Goal: Information Seeking & Learning: Learn about a topic

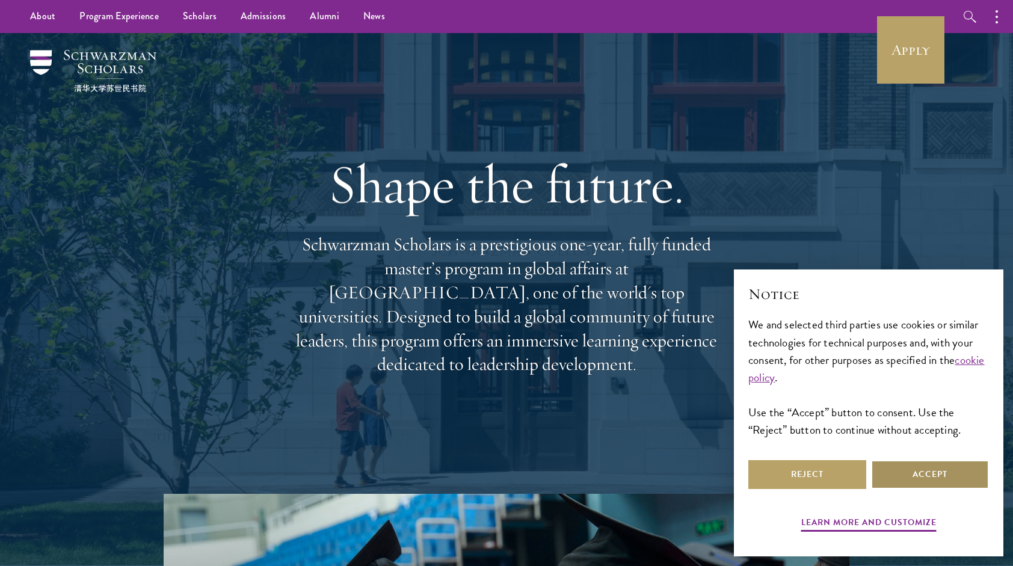
click at [909, 488] on button "Accept" at bounding box center [930, 474] width 118 height 29
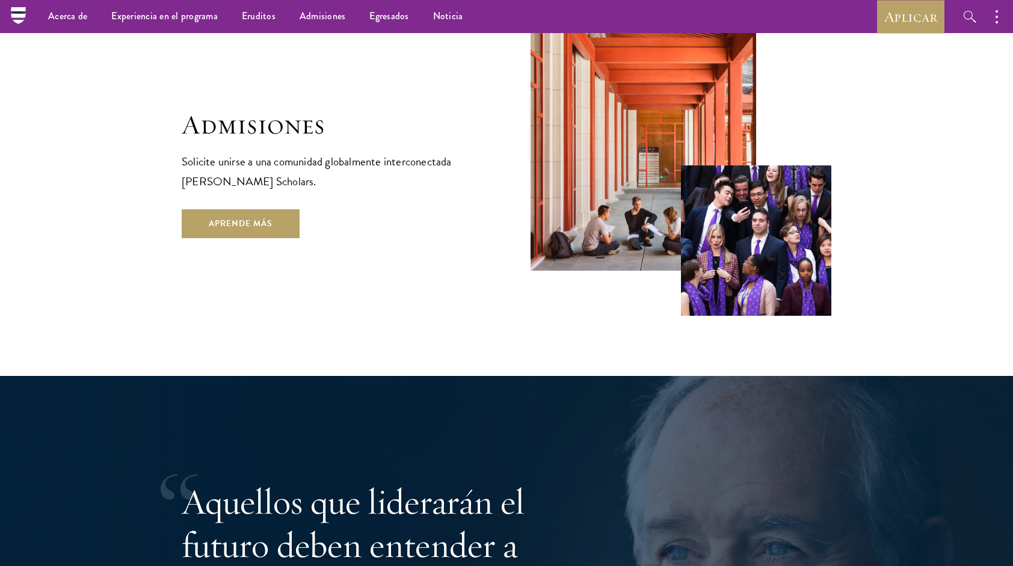
scroll to position [2105, 0]
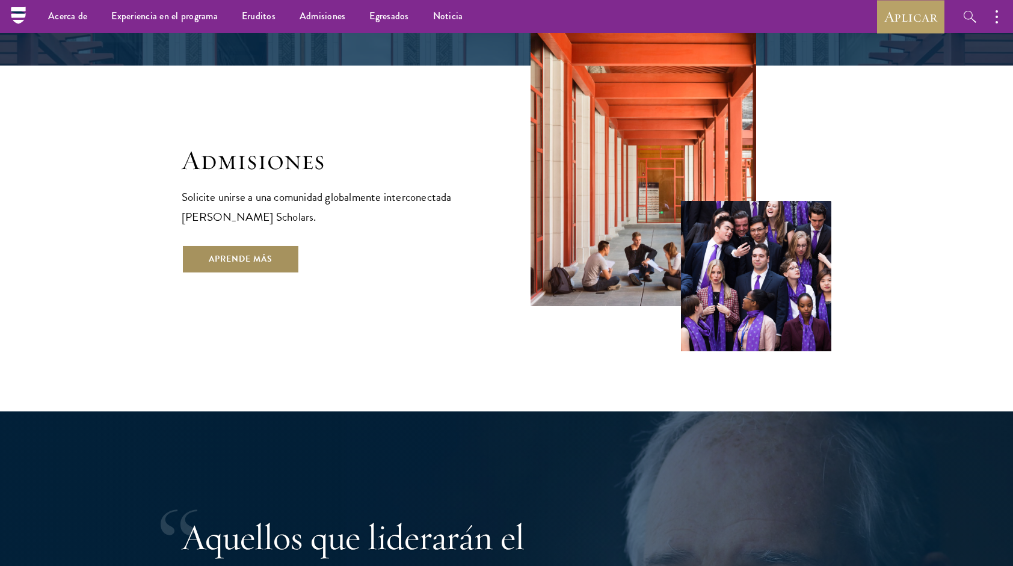
click at [248, 245] on link "Aprende más" at bounding box center [241, 259] width 118 height 29
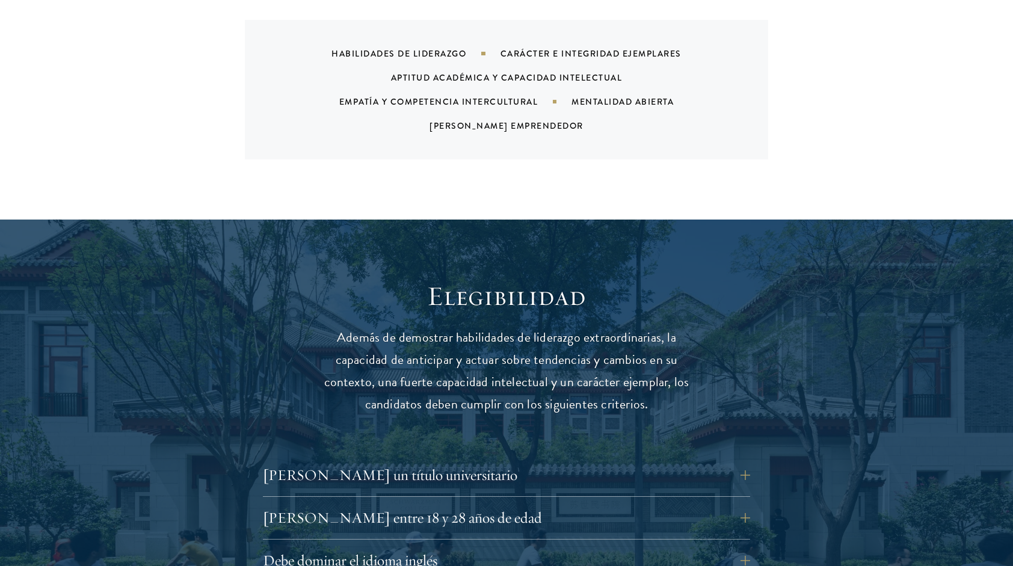
scroll to position [1564, 0]
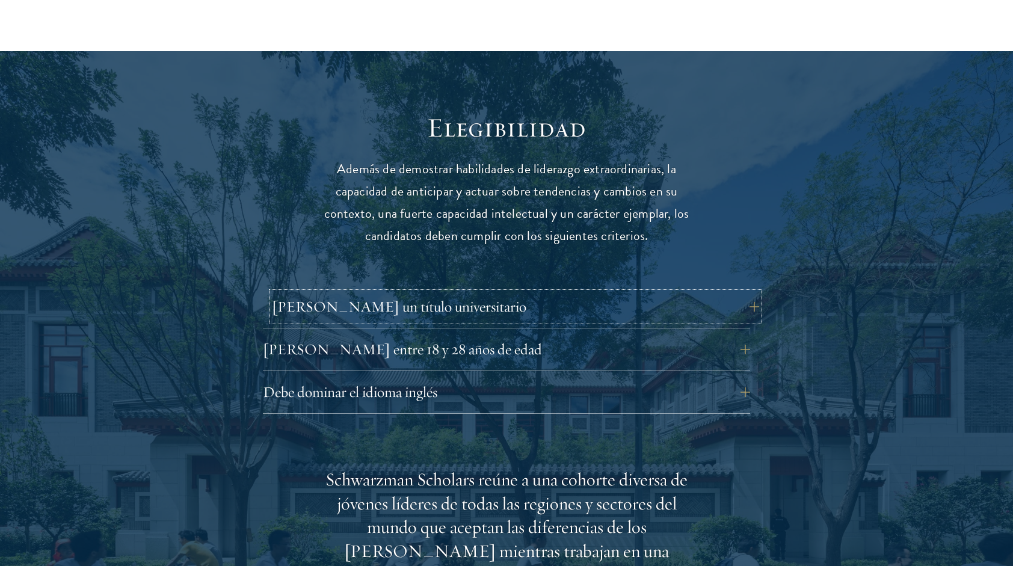
click at [405, 292] on button "Debe tener un título universitario" at bounding box center [515, 306] width 487 height 29
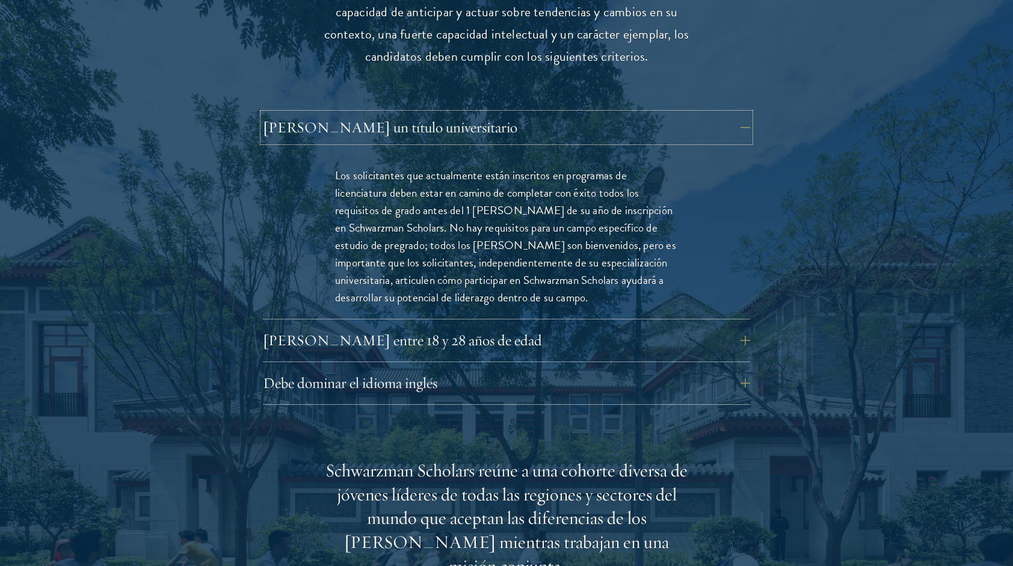
scroll to position [1744, 0]
click at [580, 325] on button "Debe tener entre 18 y 28 años de edad" at bounding box center [515, 339] width 487 height 29
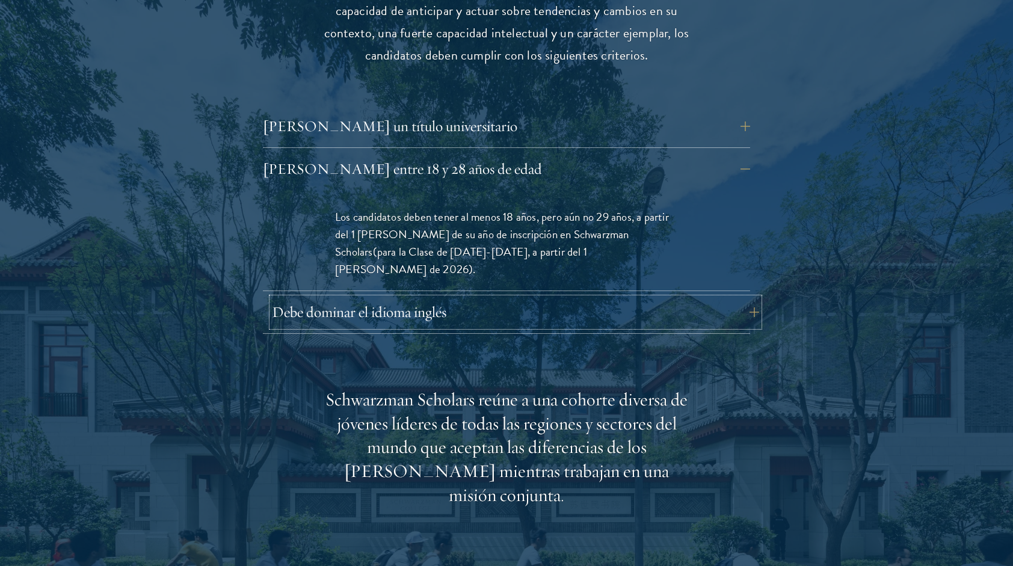
click at [530, 298] on button "Debe dominar el idioma inglés" at bounding box center [515, 312] width 487 height 29
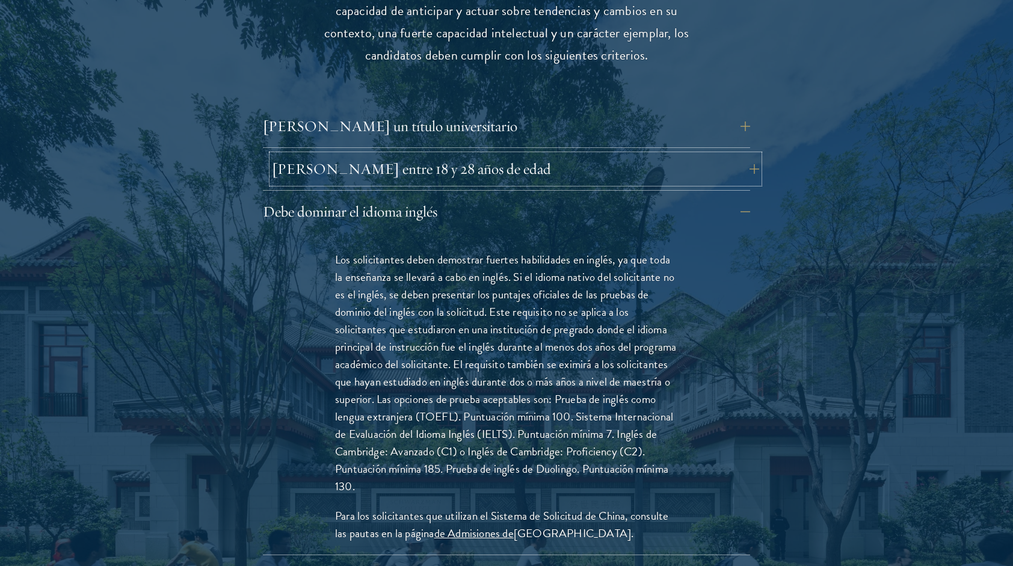
click at [485, 159] on button "Debe tener entre 18 y 28 años de edad" at bounding box center [515, 169] width 487 height 29
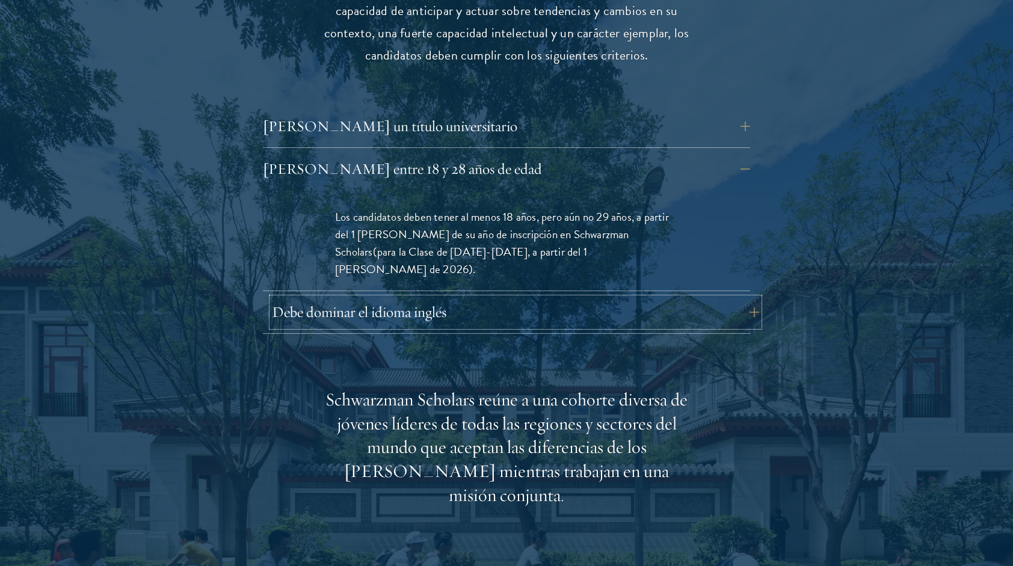
click at [485, 298] on button "Debe dominar el idioma inglés" at bounding box center [515, 312] width 487 height 29
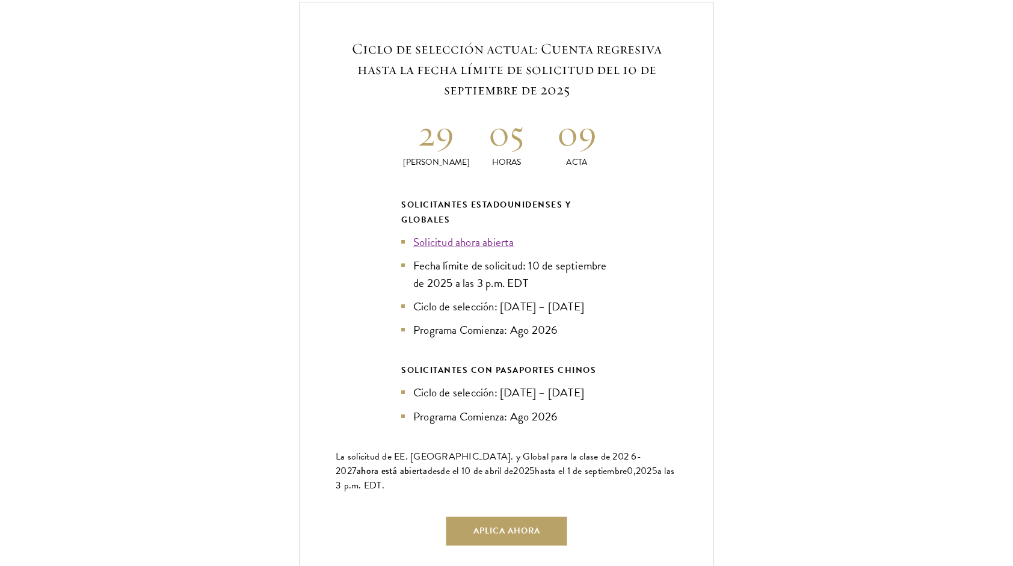
scroll to position [3067, 0]
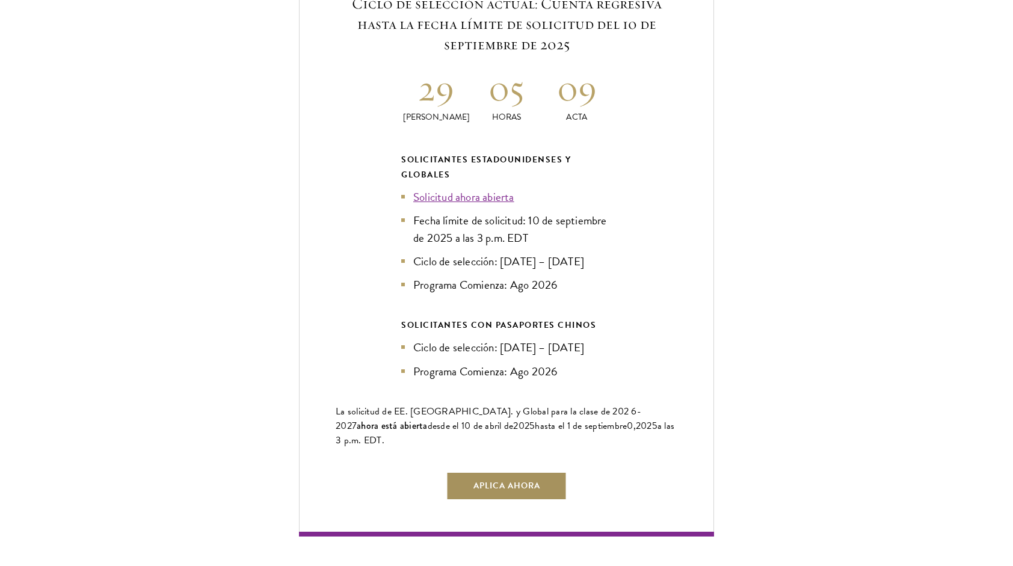
click at [470, 471] on link "Aplica ahora" at bounding box center [506, 485] width 121 height 29
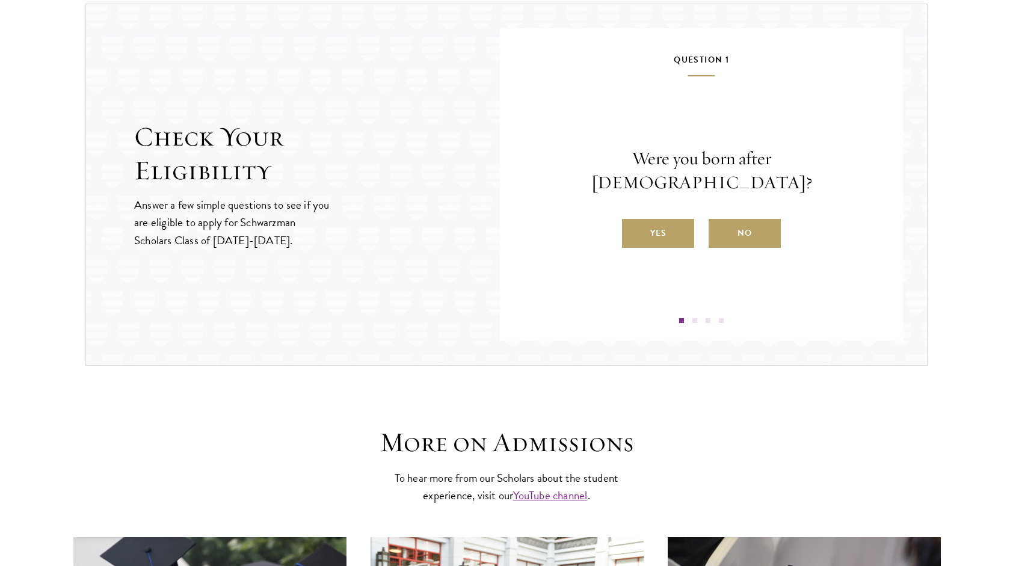
scroll to position [1259, 0]
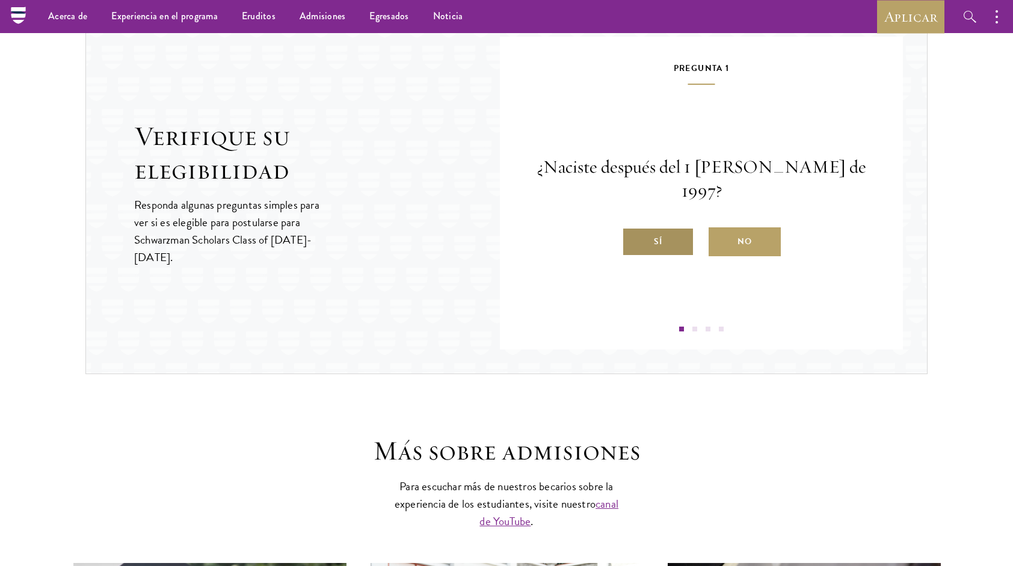
click at [670, 227] on label "Sí" at bounding box center [658, 241] width 72 height 29
click at [633, 229] on input "Sí" at bounding box center [627, 234] width 11 height 11
click at [652, 242] on label "Sí" at bounding box center [658, 241] width 72 height 29
click at [633, 239] on input "Sí" at bounding box center [627, 234] width 11 height 11
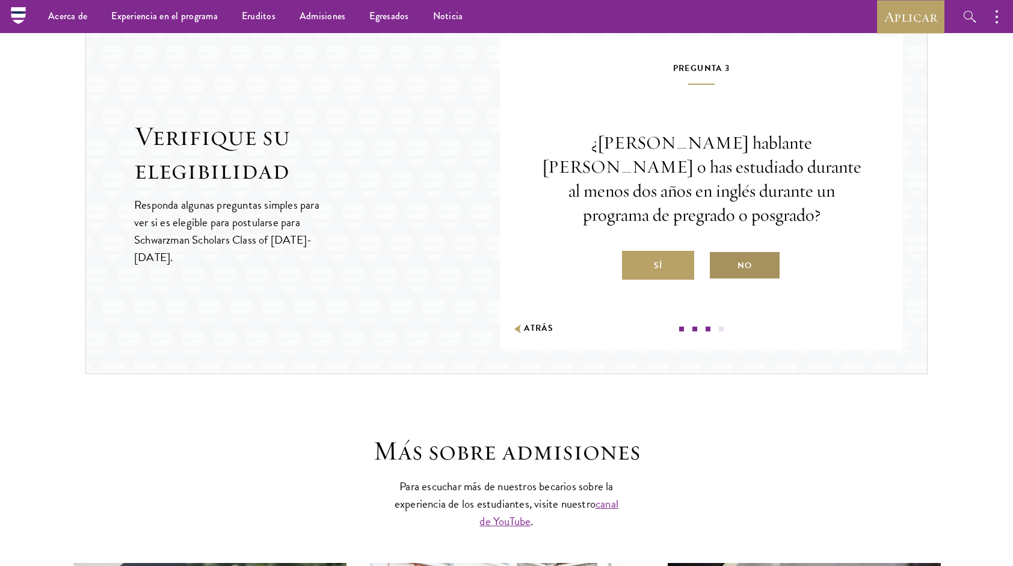
click at [716, 251] on label "No" at bounding box center [744, 265] width 72 height 29
click at [716, 253] on input "No" at bounding box center [713, 258] width 11 height 11
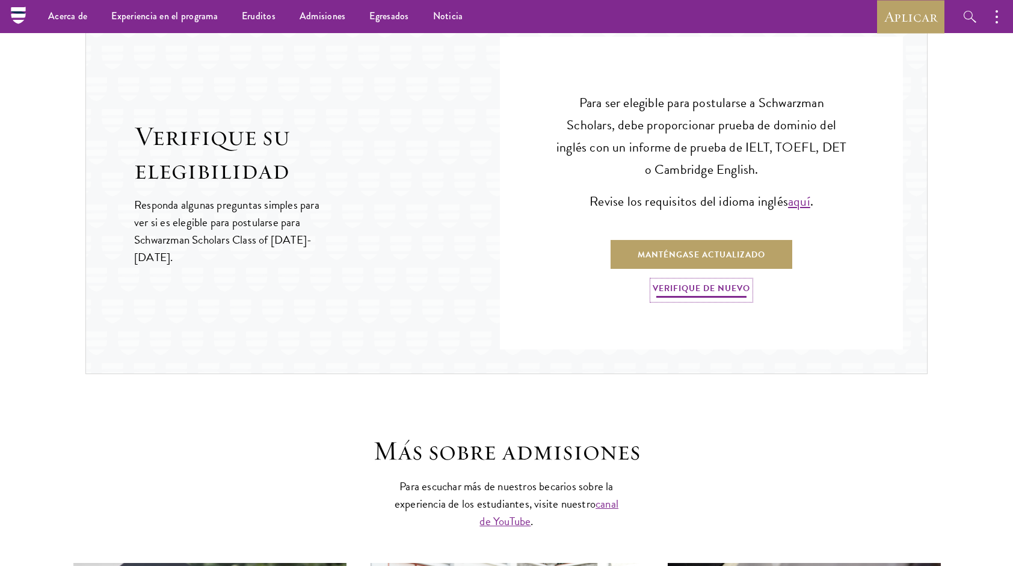
click at [700, 282] on link "Verifique de nuevo" at bounding box center [701, 290] width 97 height 19
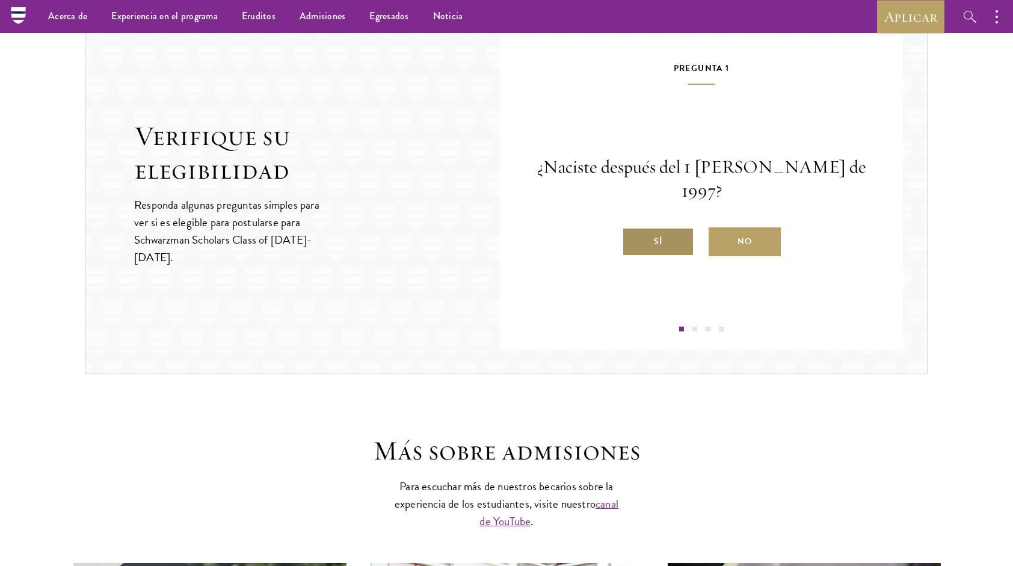
click at [669, 227] on label "Sí" at bounding box center [658, 241] width 72 height 29
click at [633, 229] on input "Sí" at bounding box center [627, 234] width 11 height 11
click at [653, 245] on label "Sí" at bounding box center [658, 241] width 72 height 29
click at [633, 239] on input "Sí" at bounding box center [627, 234] width 11 height 11
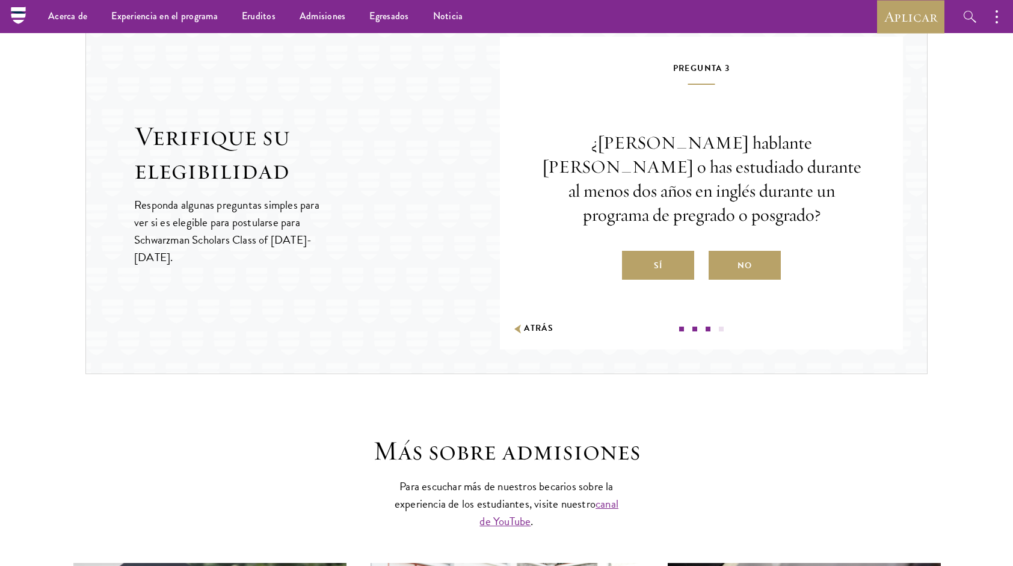
click at [653, 251] on label "Sí" at bounding box center [658, 265] width 72 height 29
click at [633, 253] on input "Sí" at bounding box center [627, 258] width 11 height 11
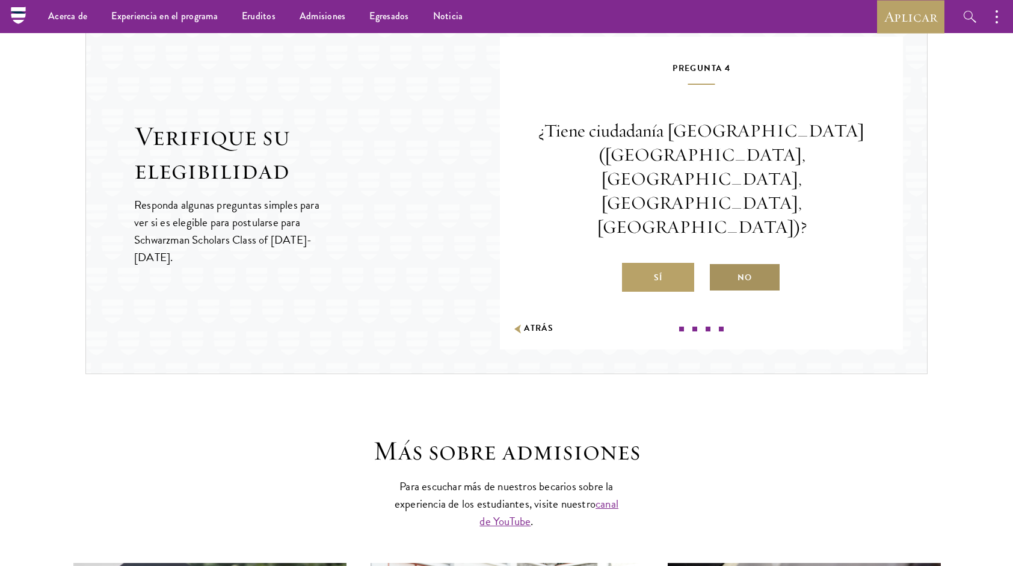
click at [740, 270] on font "No" at bounding box center [744, 277] width 14 height 15
click at [719, 265] on input "No" at bounding box center [713, 270] width 11 height 11
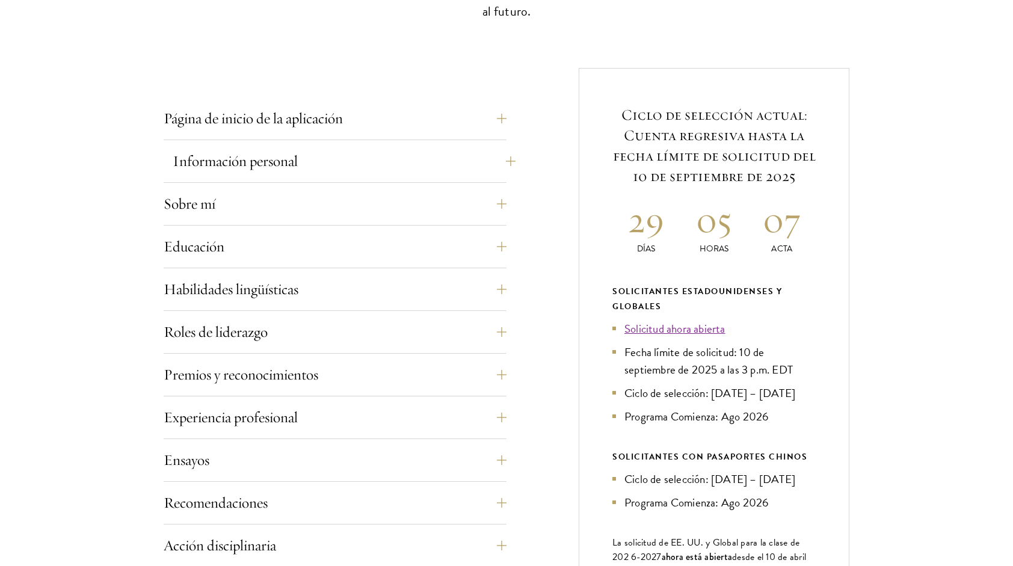
scroll to position [421, 0]
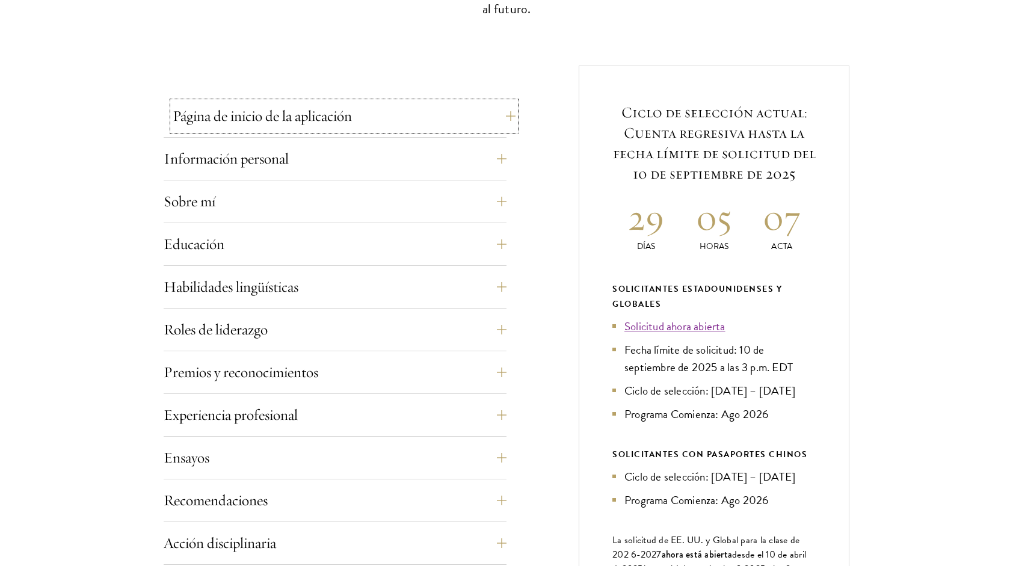
click at [488, 113] on button "Página de inicio de la aplicación" at bounding box center [344, 116] width 343 height 29
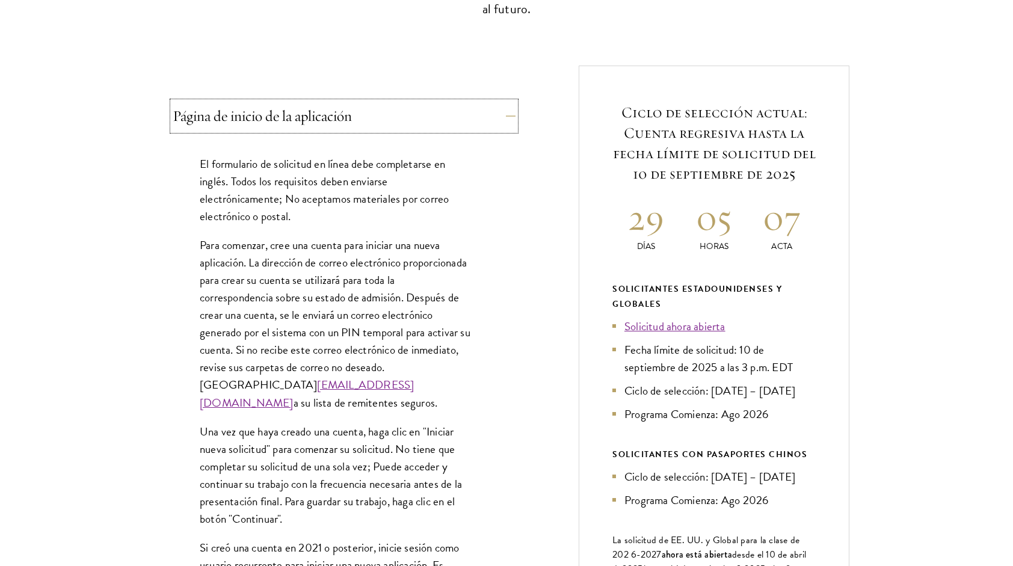
click at [488, 113] on button "Página de inicio de la aplicación" at bounding box center [344, 116] width 343 height 29
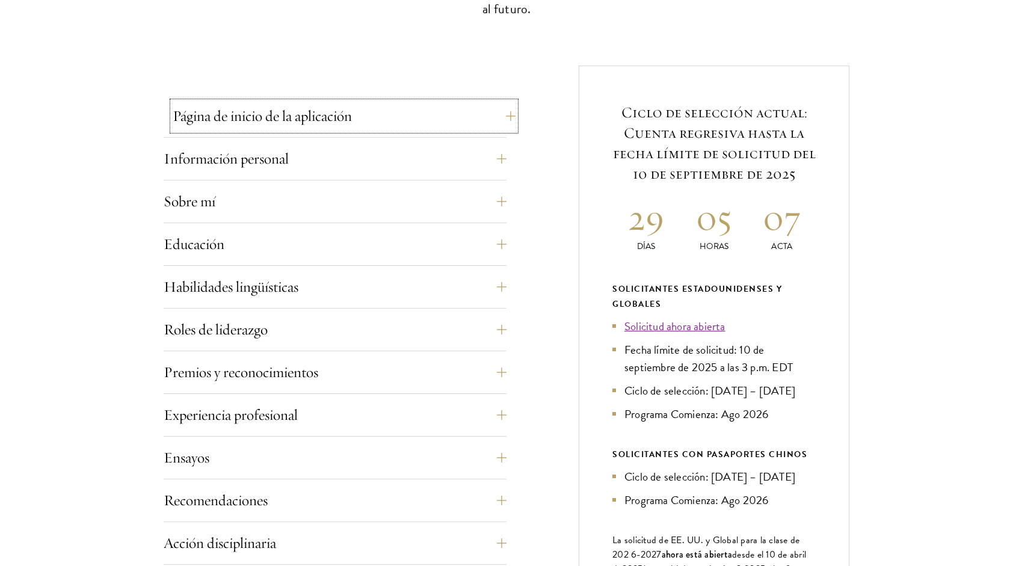
click at [488, 113] on button "Página de inicio de la aplicación" at bounding box center [344, 116] width 343 height 29
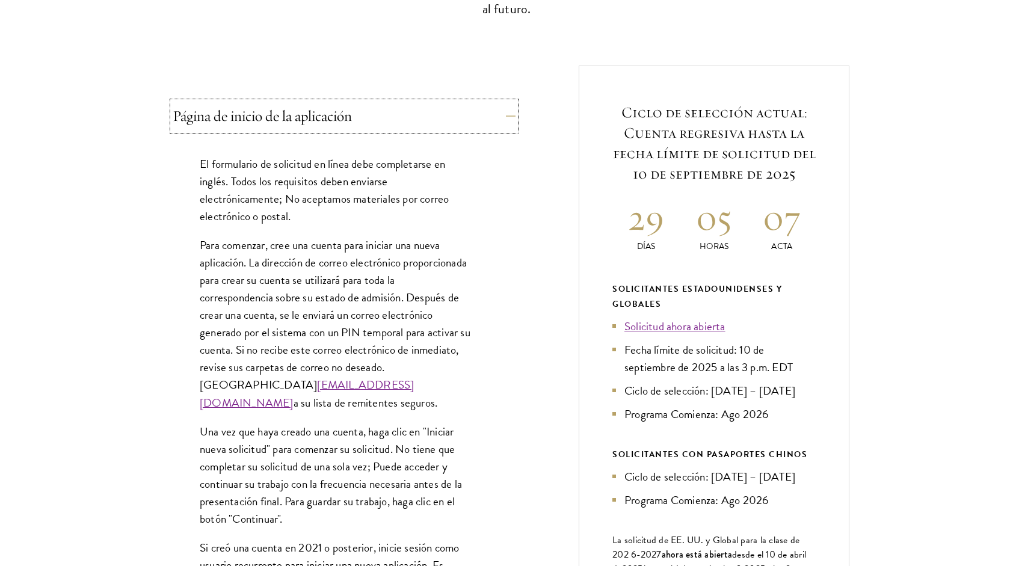
click at [488, 113] on button "Página de inicio de la aplicación" at bounding box center [344, 116] width 343 height 29
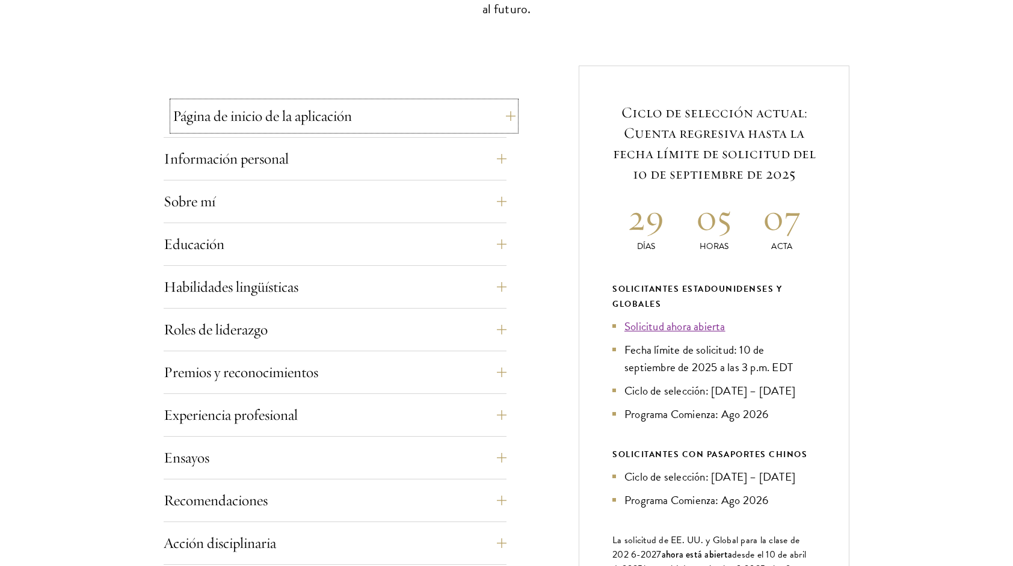
click at [488, 113] on button "Página de inicio de la aplicación" at bounding box center [344, 116] width 343 height 29
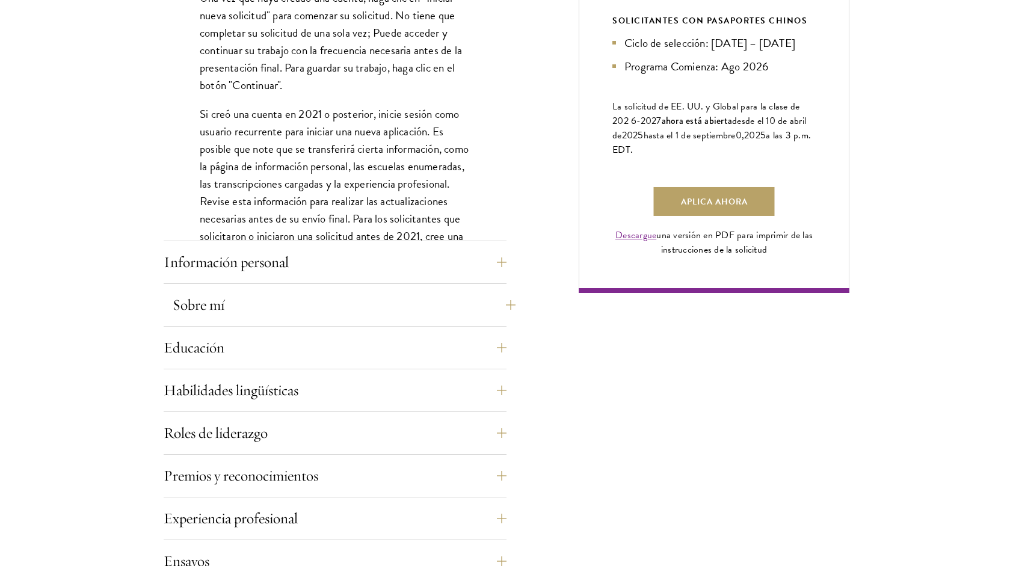
scroll to position [902, 0]
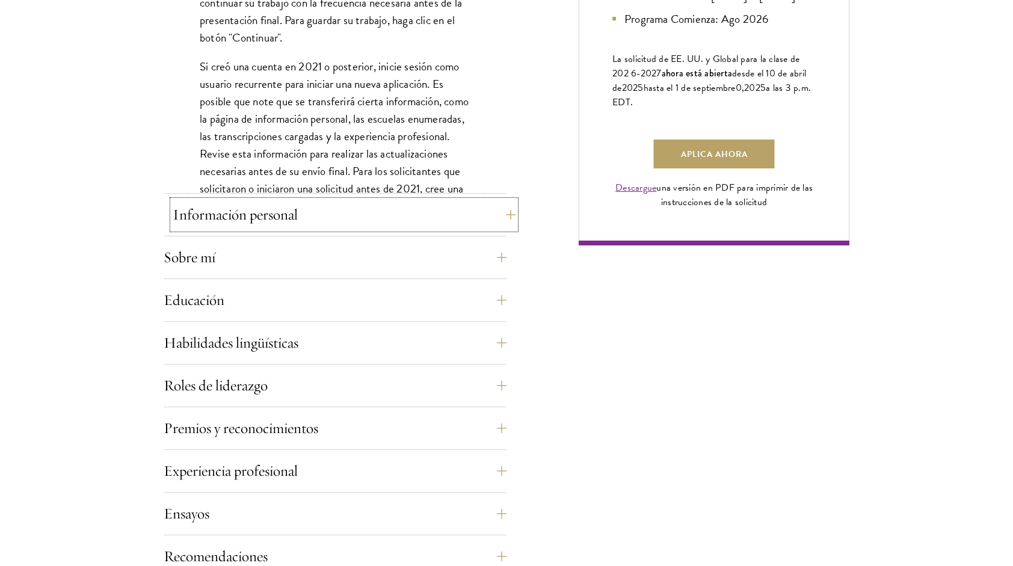
click at [299, 219] on button "Información personal" at bounding box center [344, 214] width 343 height 29
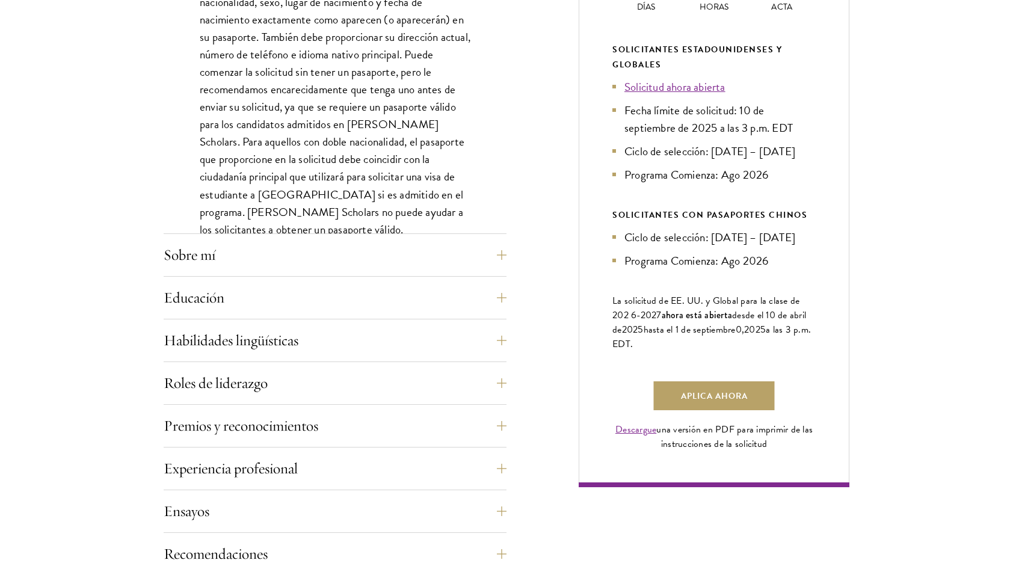
scroll to position [662, 0]
click at [373, 295] on button "Educación" at bounding box center [344, 296] width 343 height 29
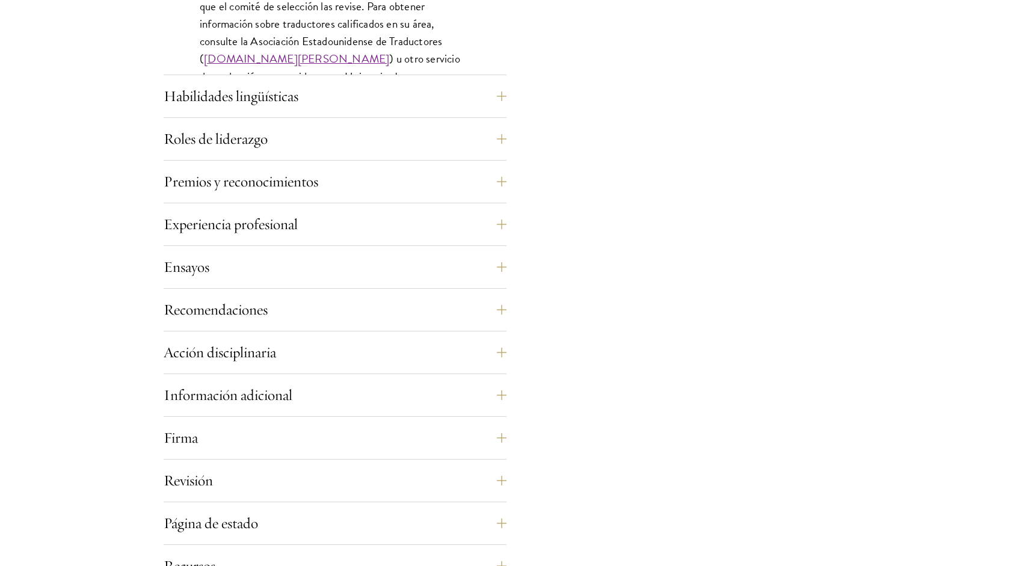
scroll to position [2105, 0]
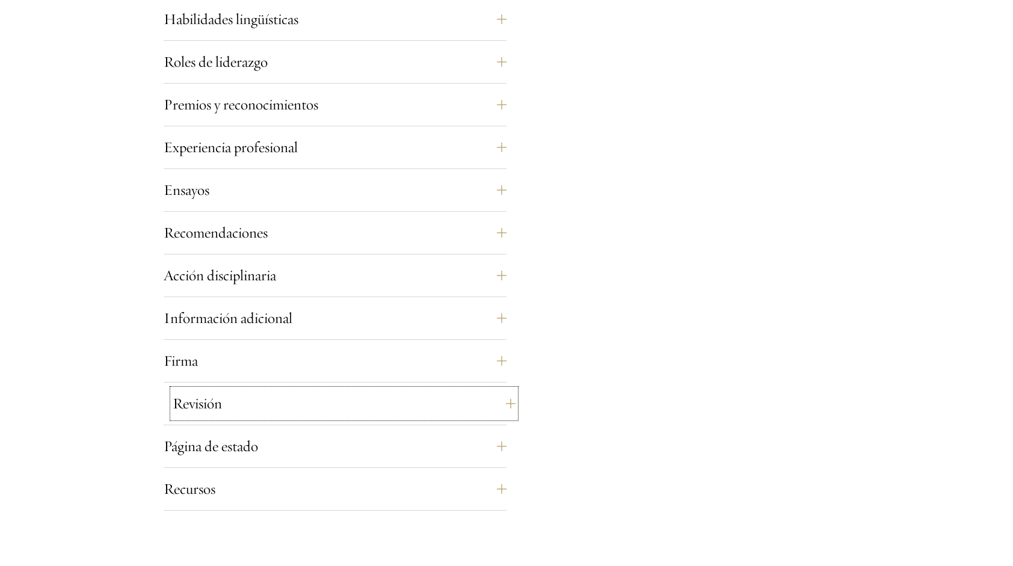
click at [358, 399] on button "Revisión" at bounding box center [344, 403] width 343 height 29
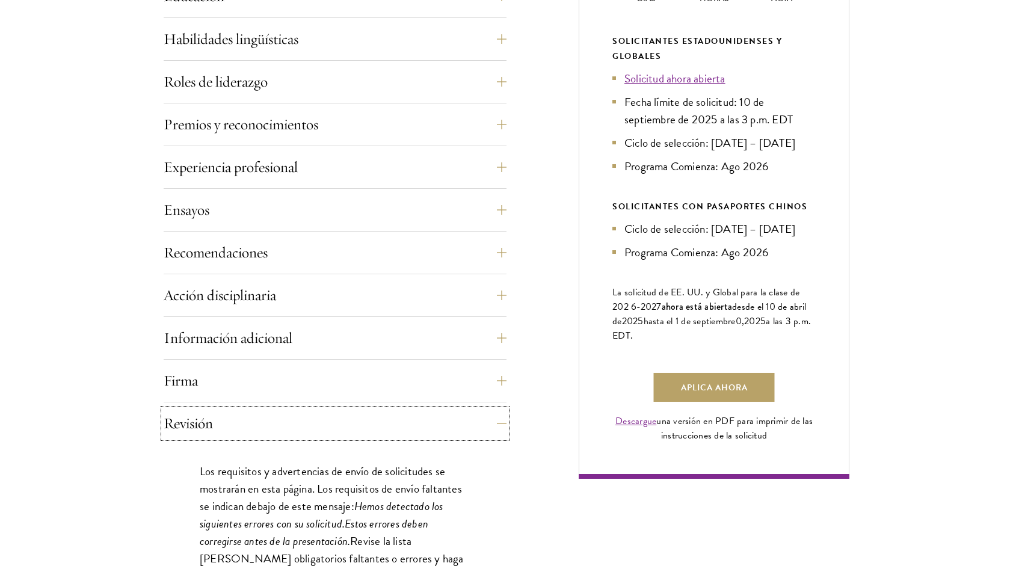
scroll to position [688, 0]
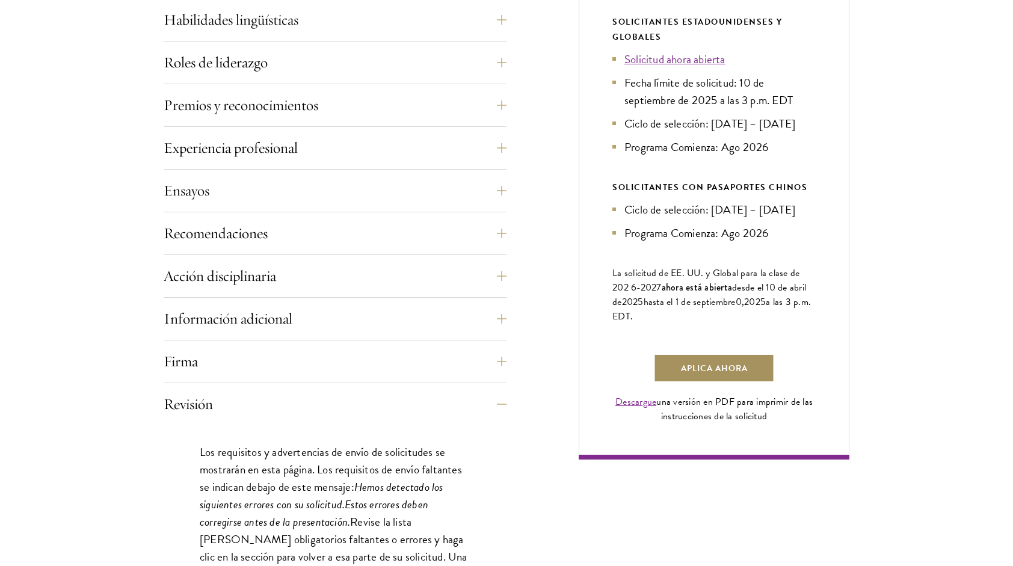
click at [705, 369] on link "Aplica ahora" at bounding box center [714, 368] width 121 height 29
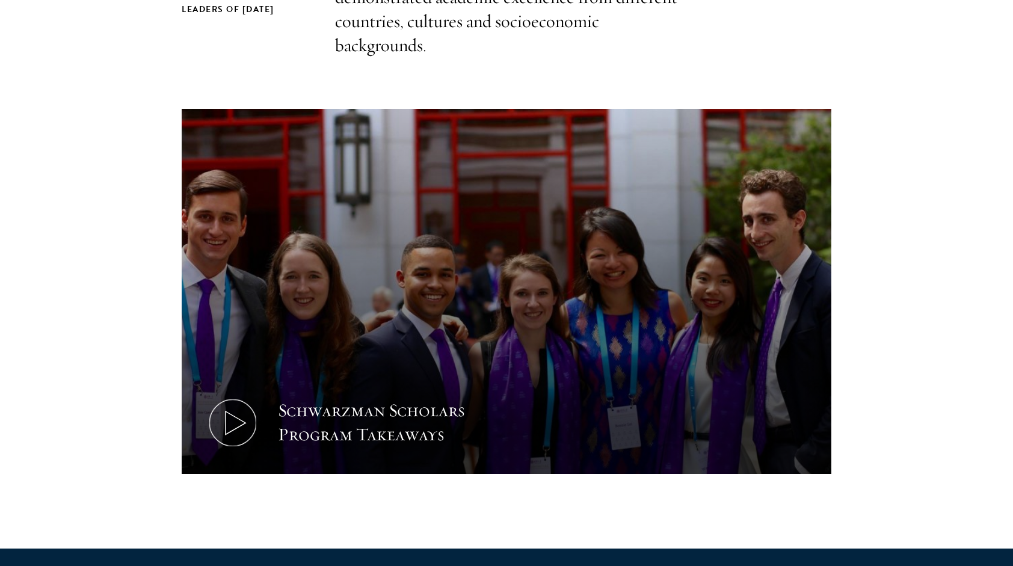
scroll to position [481, 0]
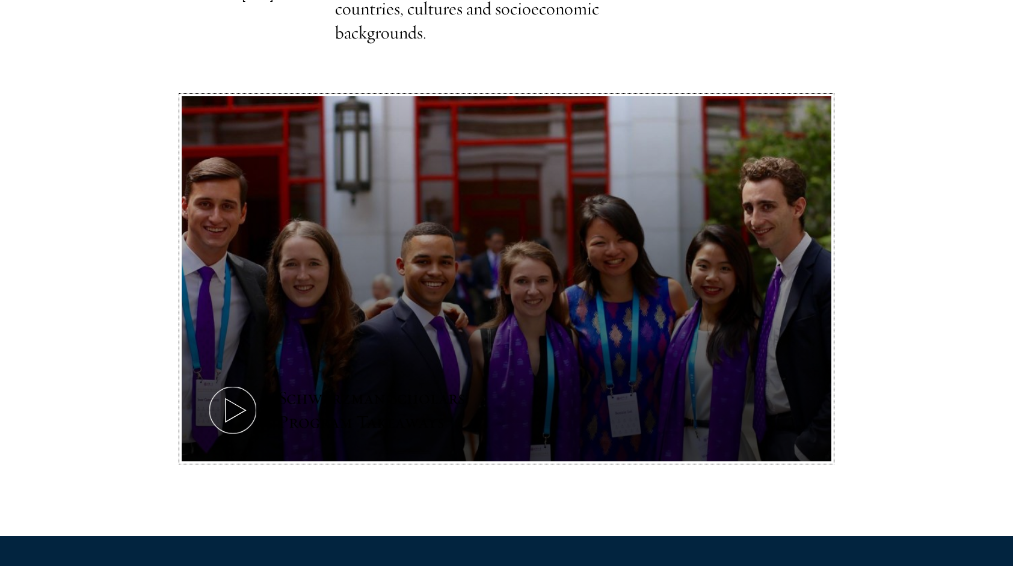
click at [308, 409] on div "Schwarzman Scholars Program Takeaways" at bounding box center [389, 410] width 223 height 48
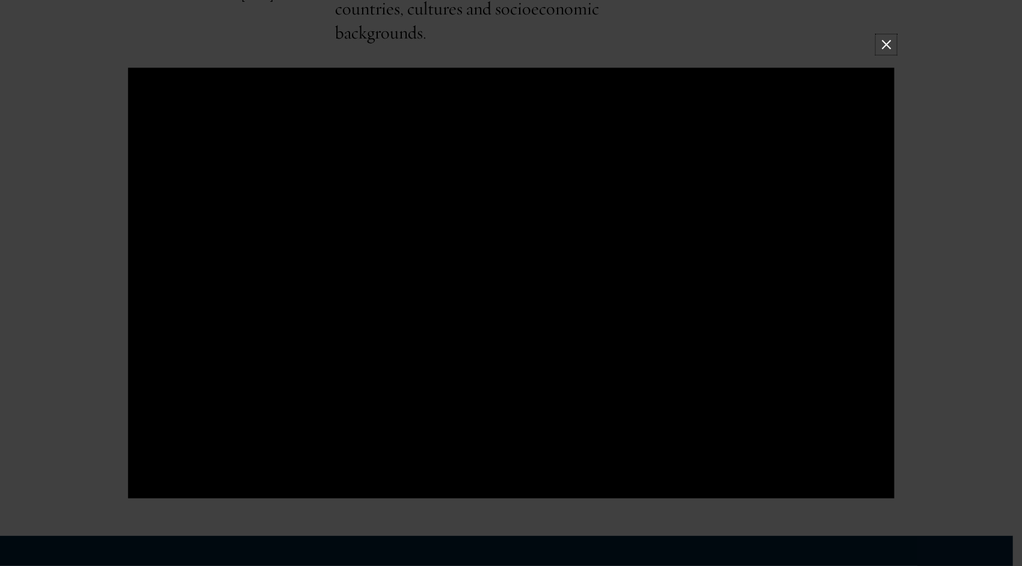
click at [892, 45] on button at bounding box center [886, 45] width 16 height 16
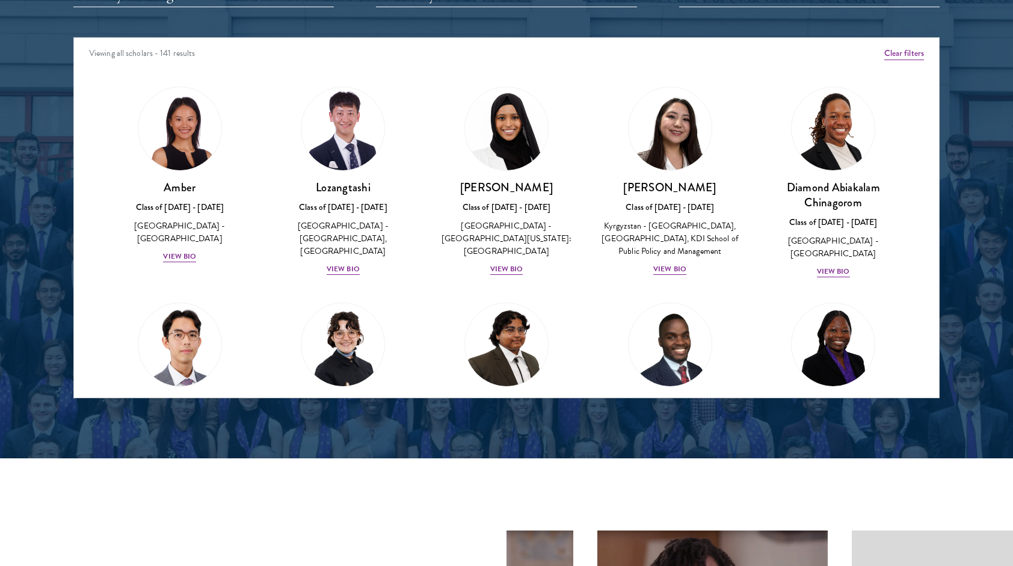
scroll to position [1564, 0]
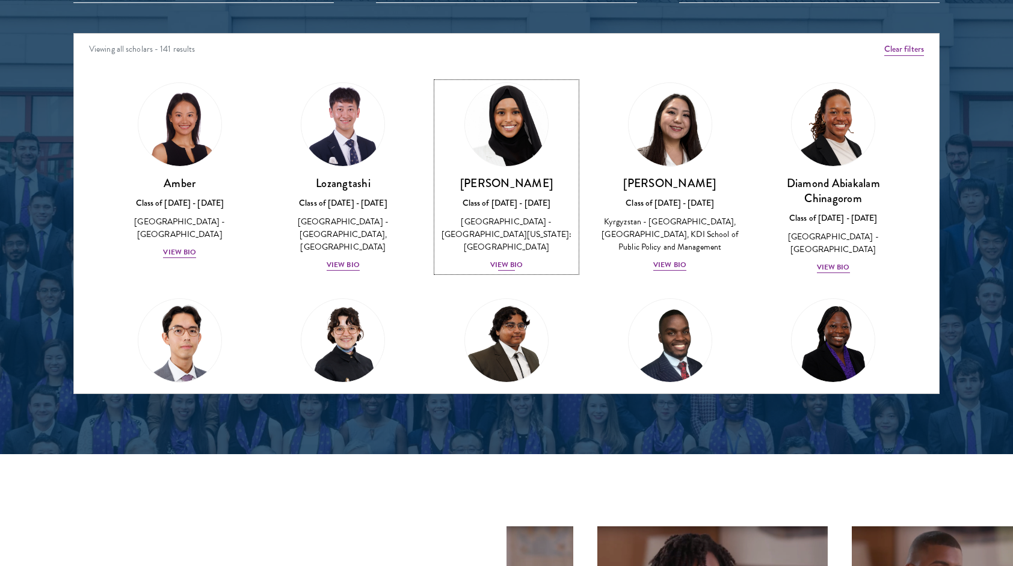
click at [500, 259] on div "View Bio" at bounding box center [506, 264] width 33 height 11
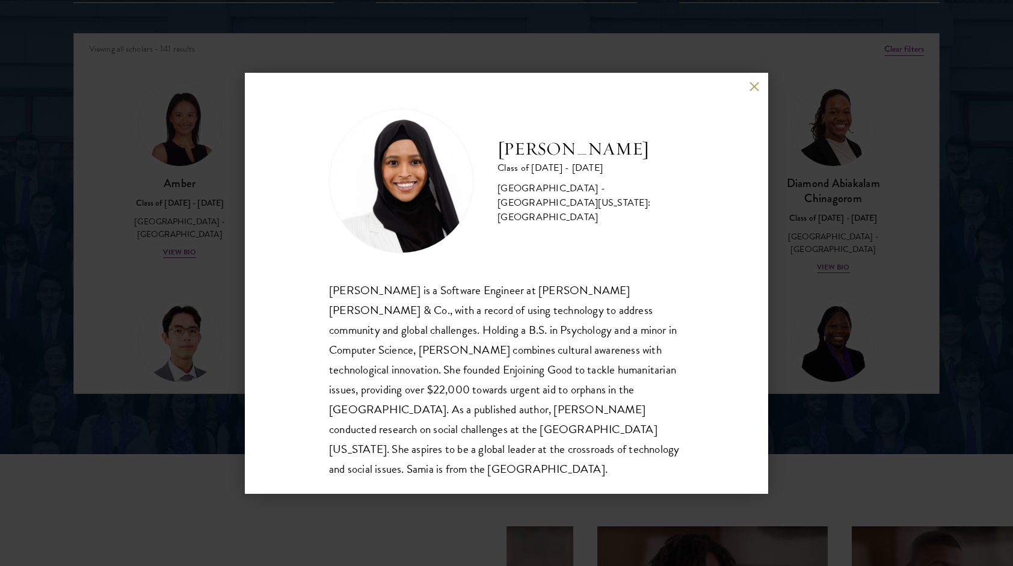
scroll to position [1, 0]
click at [823, 267] on div "[PERSON_NAME] Class of [DATE] - [DATE] [GEOGRAPHIC_DATA] - [GEOGRAPHIC_DATA][US…" at bounding box center [506, 283] width 1013 height 566
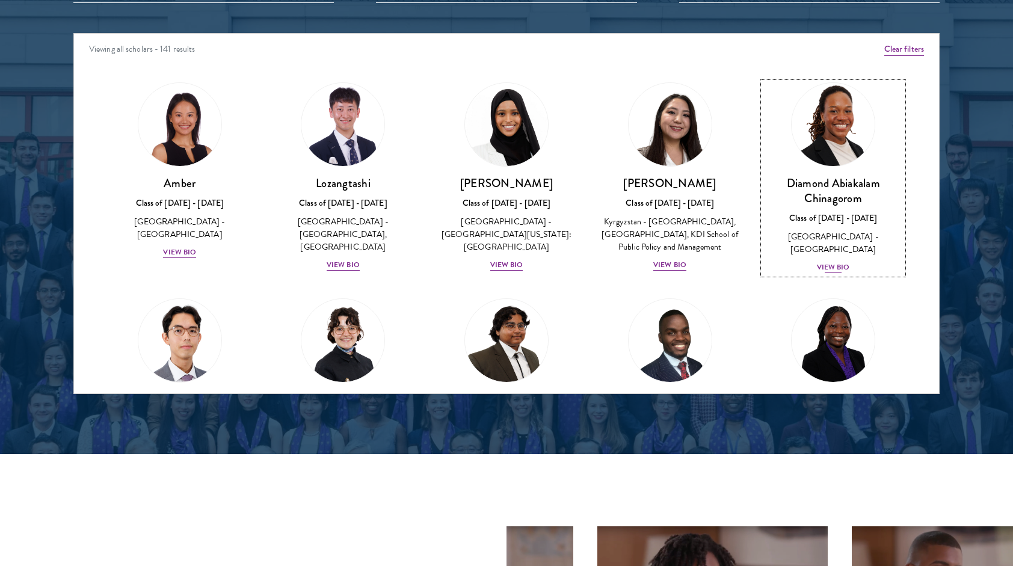
click at [831, 262] on div "View Bio" at bounding box center [833, 267] width 33 height 11
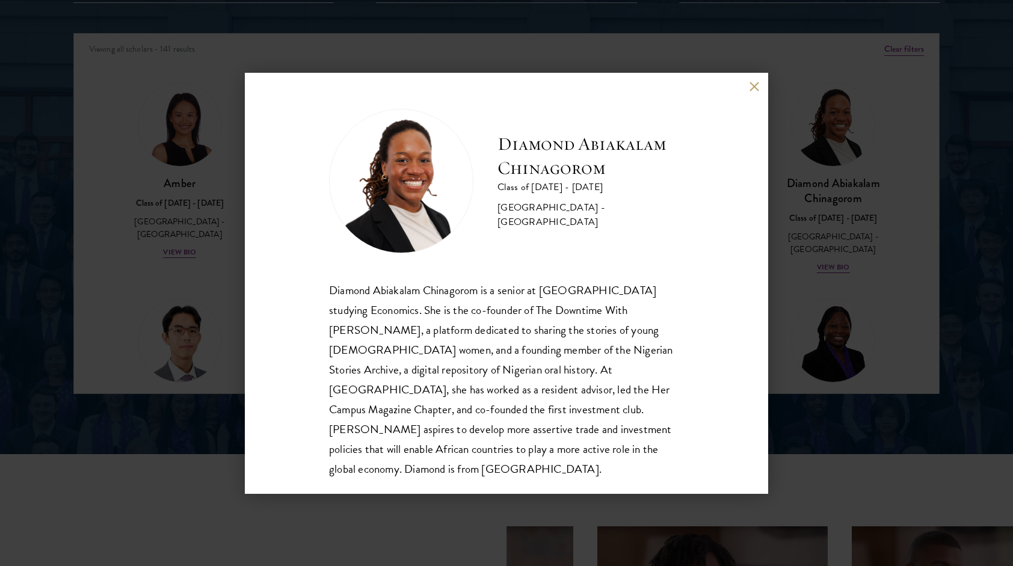
scroll to position [1, 0]
click at [829, 271] on div "Diamond Abiakalam [GEOGRAPHIC_DATA] Class of [DATE] - [DATE] [GEOGRAPHIC_DATA] …" at bounding box center [506, 283] width 1013 height 566
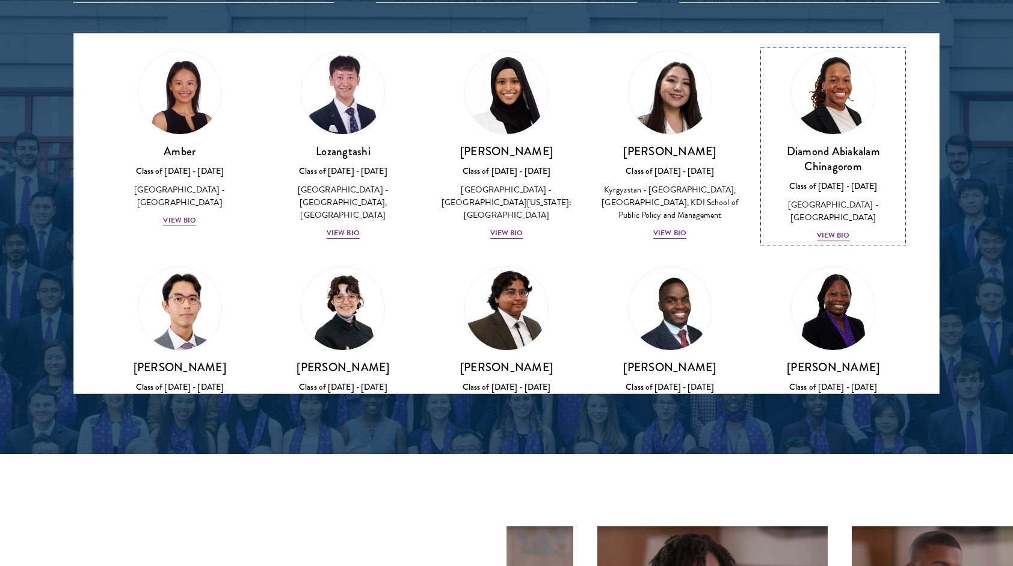
scroll to position [241, 0]
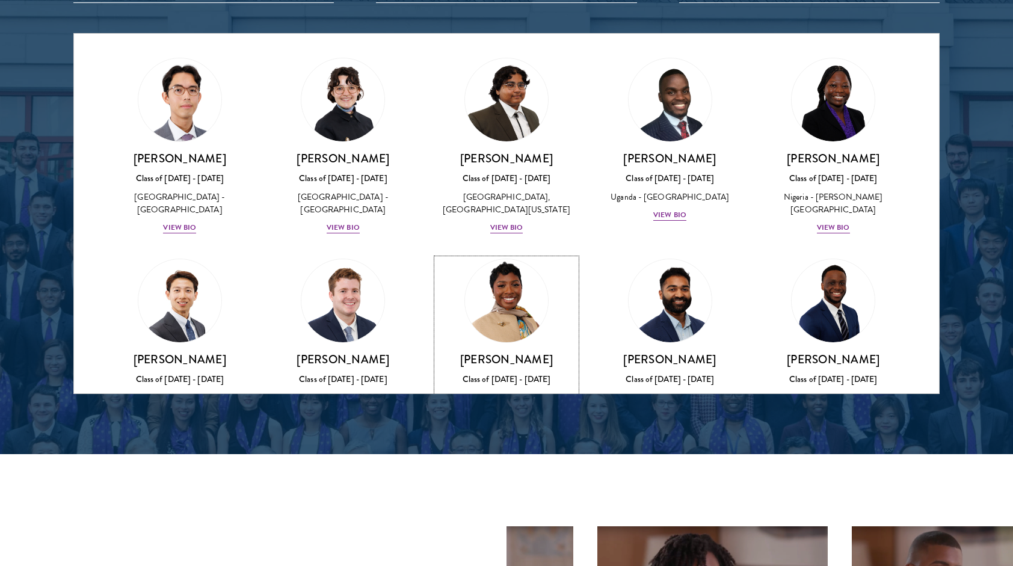
click at [502, 286] on img at bounding box center [506, 300] width 91 height 91
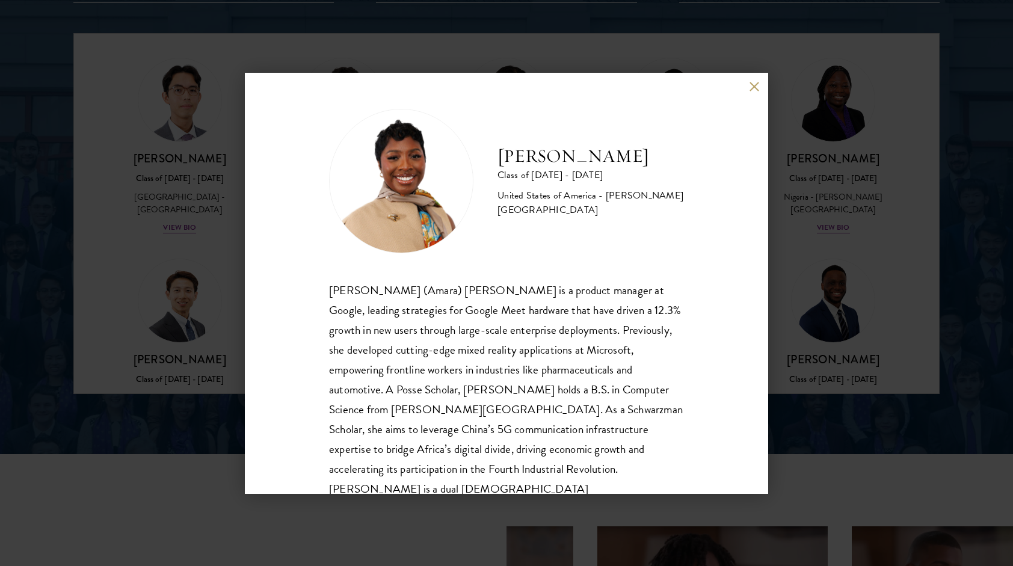
click at [826, 240] on div "Amara Anigbo Class of 2025 - 2026 United States of America - Dickinson College …" at bounding box center [506, 283] width 1013 height 566
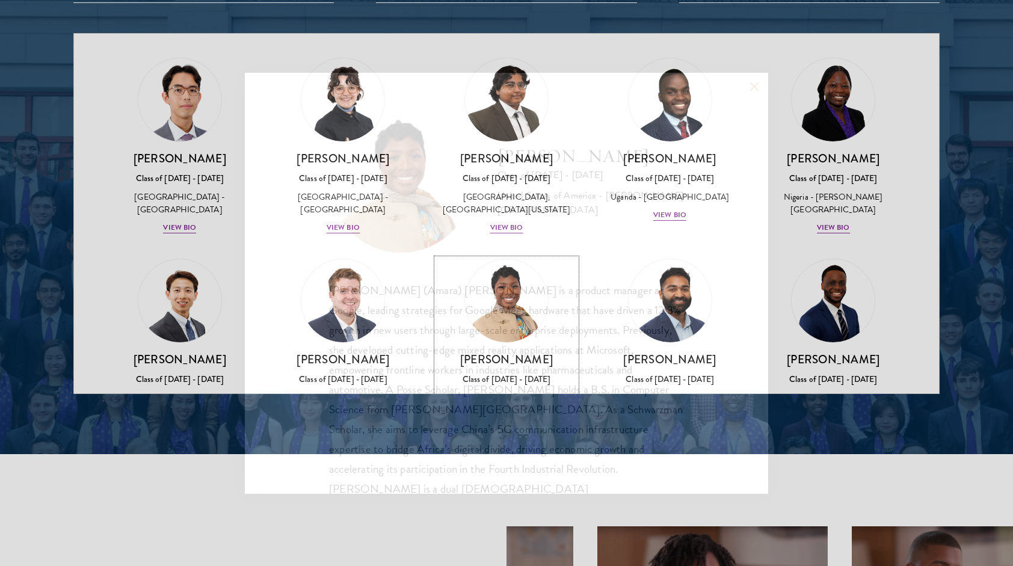
scroll to position [384, 0]
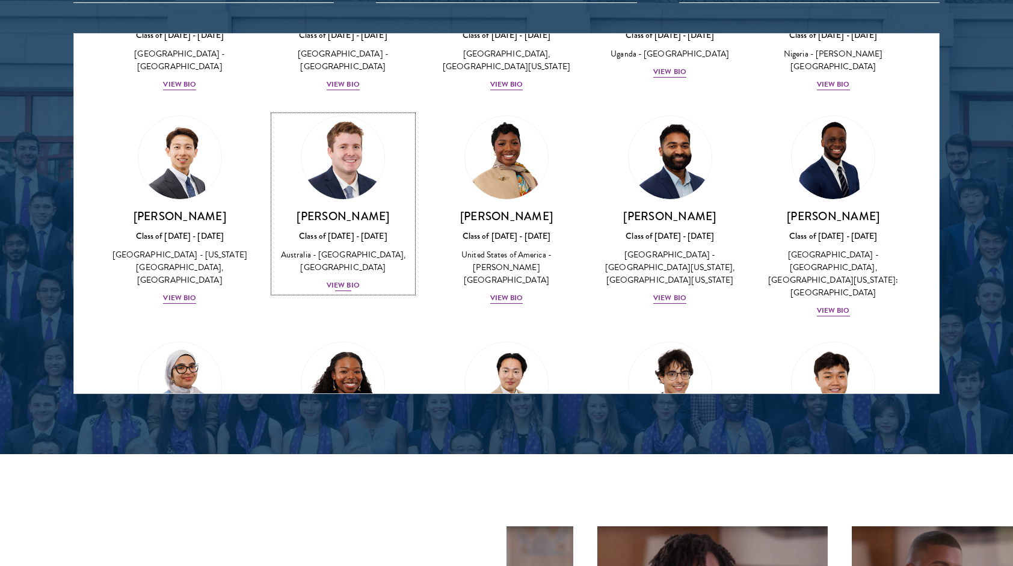
click at [331, 170] on img at bounding box center [342, 157] width 91 height 91
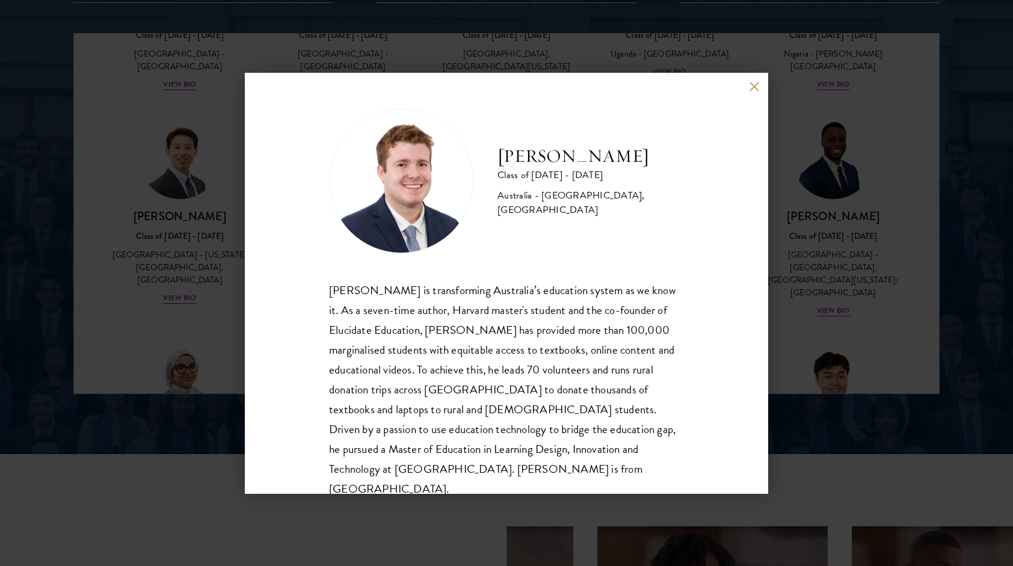
click at [805, 191] on div "Jack Anderson Class of 2025 - 2026 Australia - University of Western Australia,…" at bounding box center [506, 283] width 1013 height 566
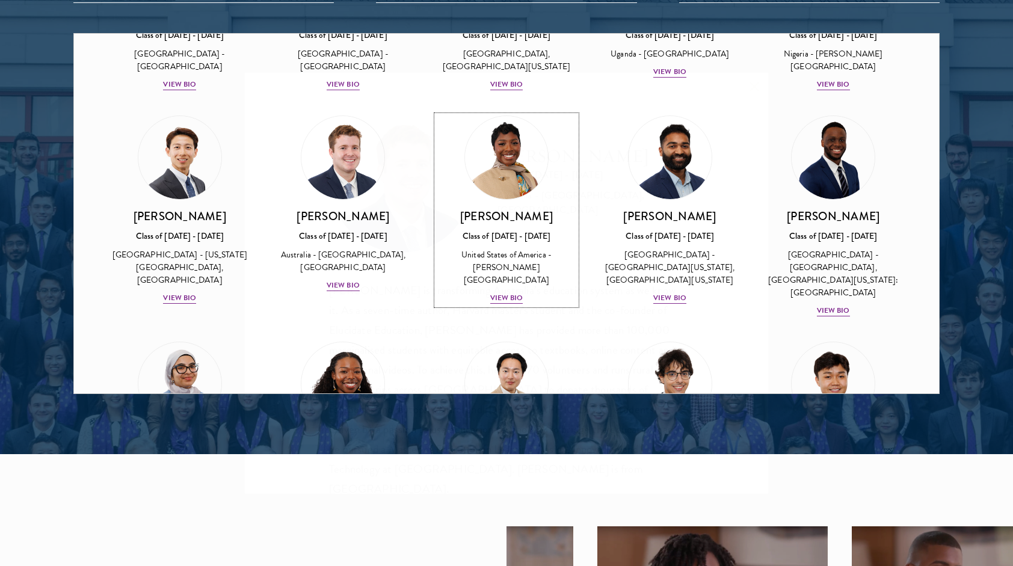
scroll to position [384, 0]
click at [366, 161] on img at bounding box center [342, 157] width 91 height 91
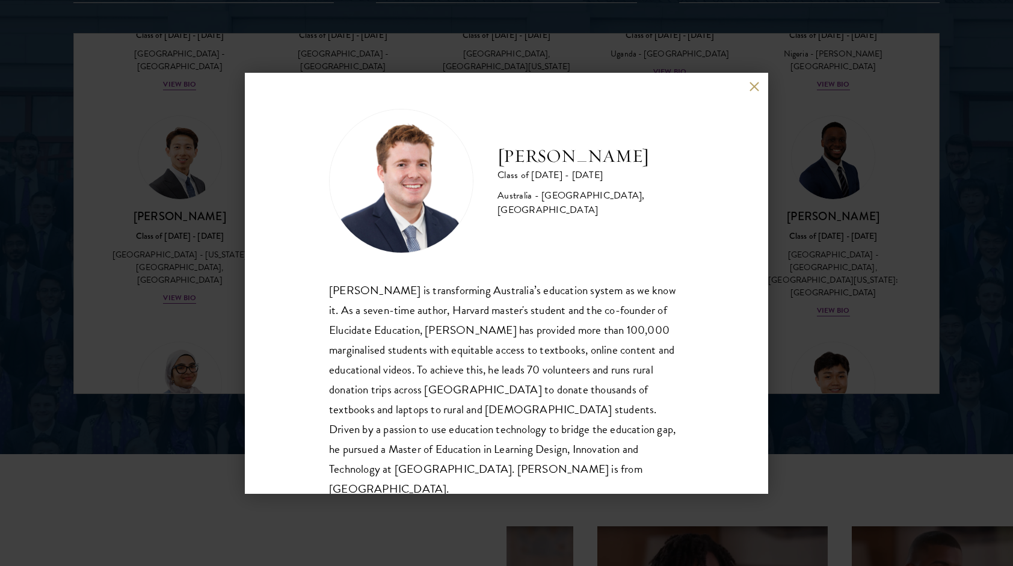
click at [815, 210] on div "Jack Anderson Class of 2025 - 2026 Australia - University of Western Australia,…" at bounding box center [506, 283] width 1013 height 566
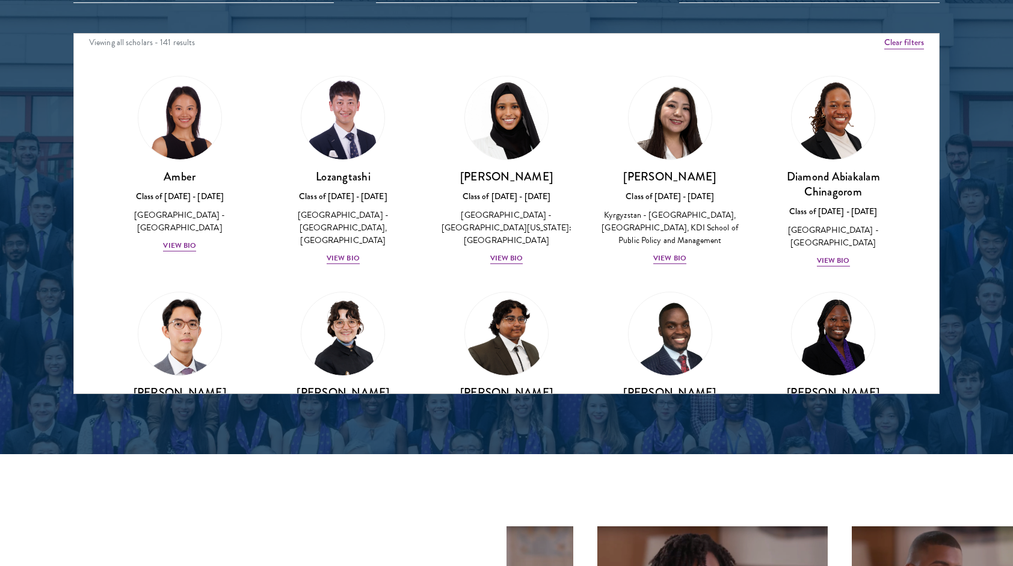
scroll to position [0, 0]
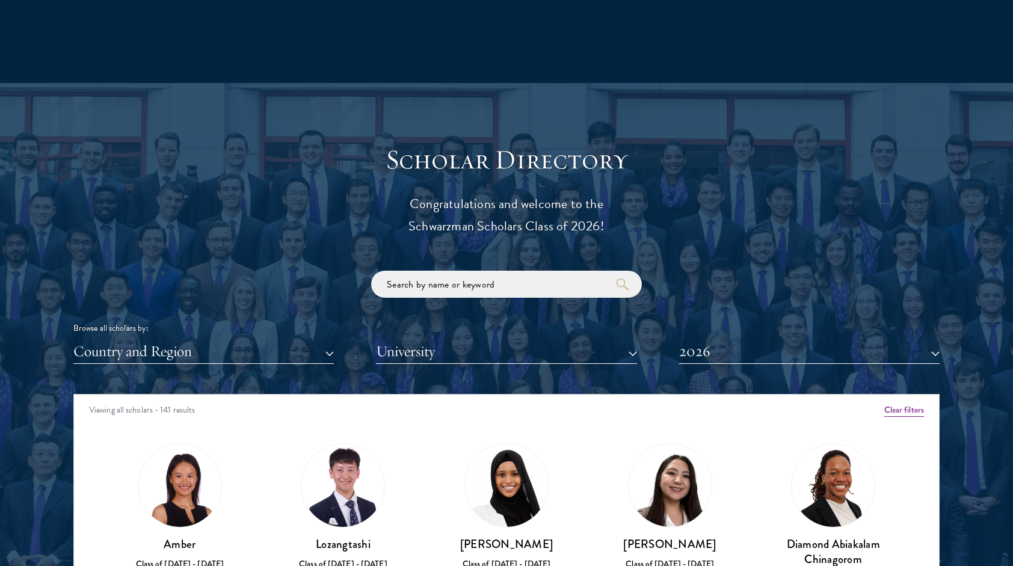
scroll to position [1503, 0]
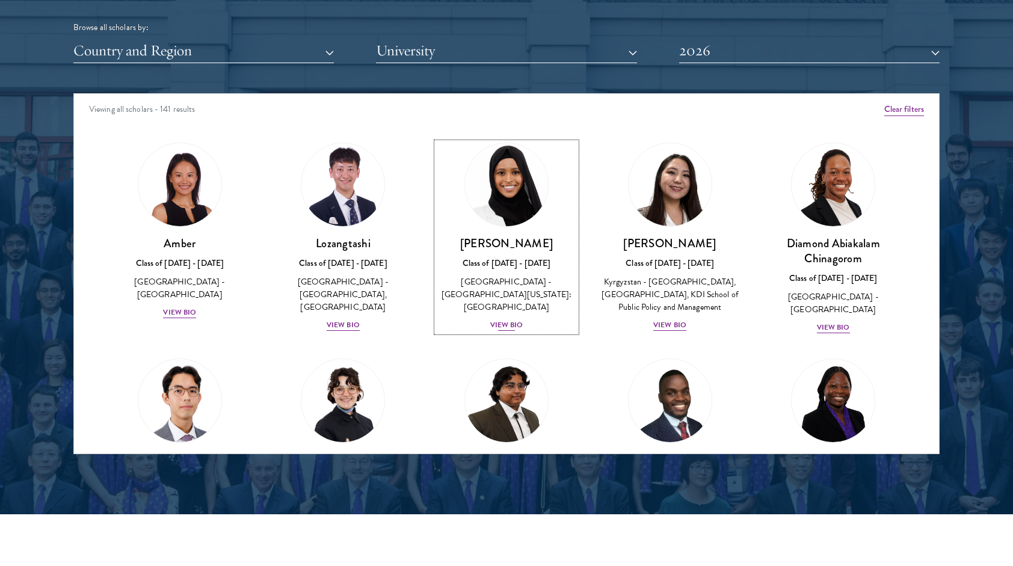
click at [503, 319] on div "View Bio" at bounding box center [506, 324] width 33 height 11
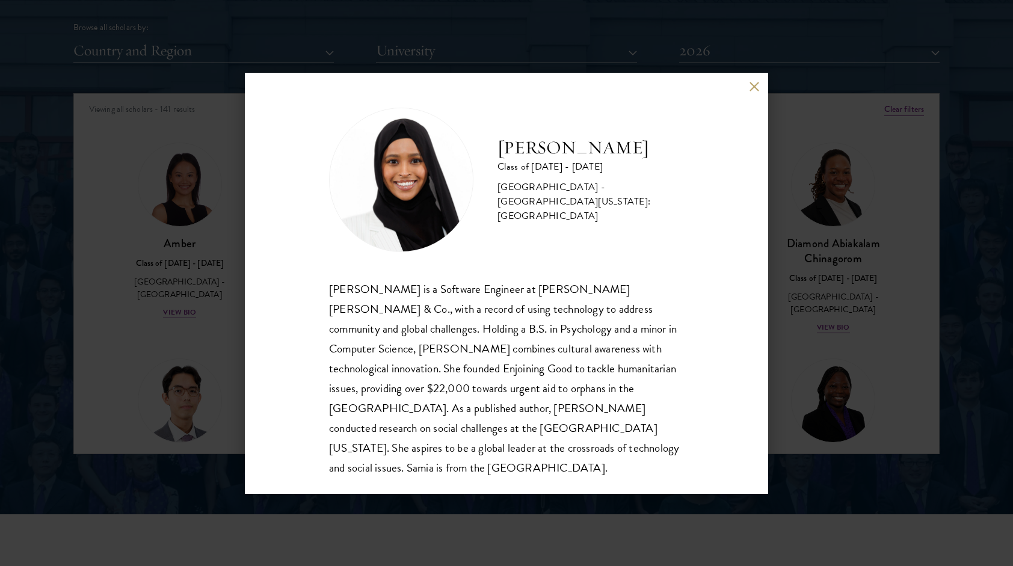
scroll to position [1, 0]
click at [859, 334] on div "[PERSON_NAME] Class of [DATE] - [DATE] [GEOGRAPHIC_DATA] - [GEOGRAPHIC_DATA][US…" at bounding box center [506, 283] width 1013 height 566
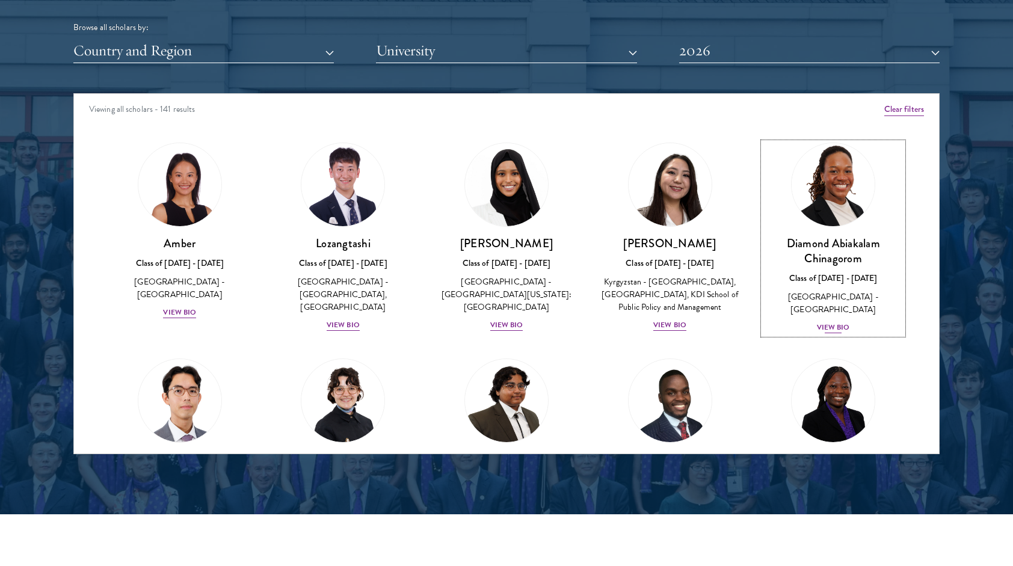
click at [818, 322] on div "View Bio" at bounding box center [833, 327] width 33 height 11
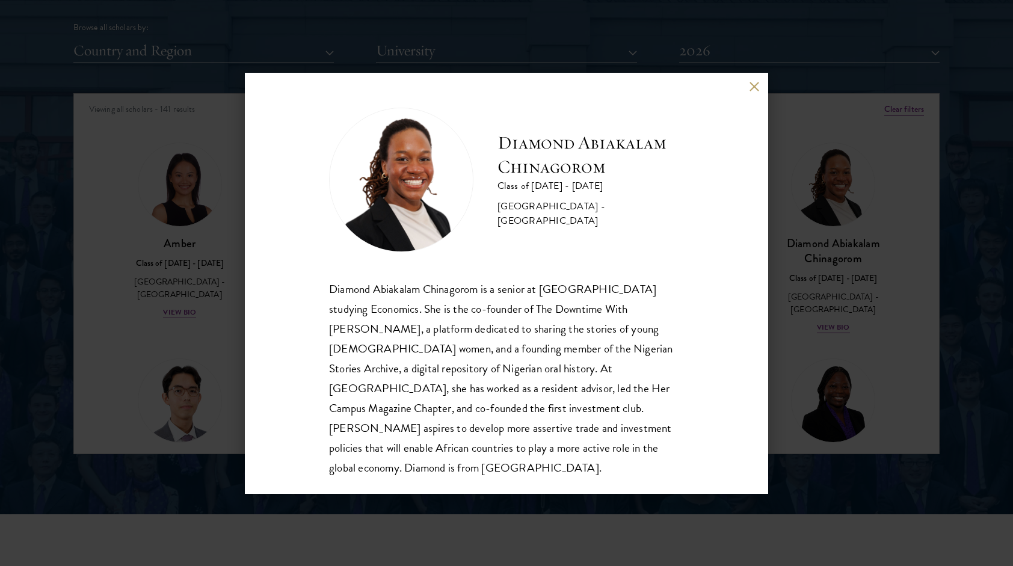
scroll to position [1, 0]
click at [808, 349] on div "Diamond Abiakalam [GEOGRAPHIC_DATA] Class of [DATE] - [DATE] [GEOGRAPHIC_DATA] …" at bounding box center [506, 283] width 1013 height 566
